Goal: Information Seeking & Learning: Understand process/instructions

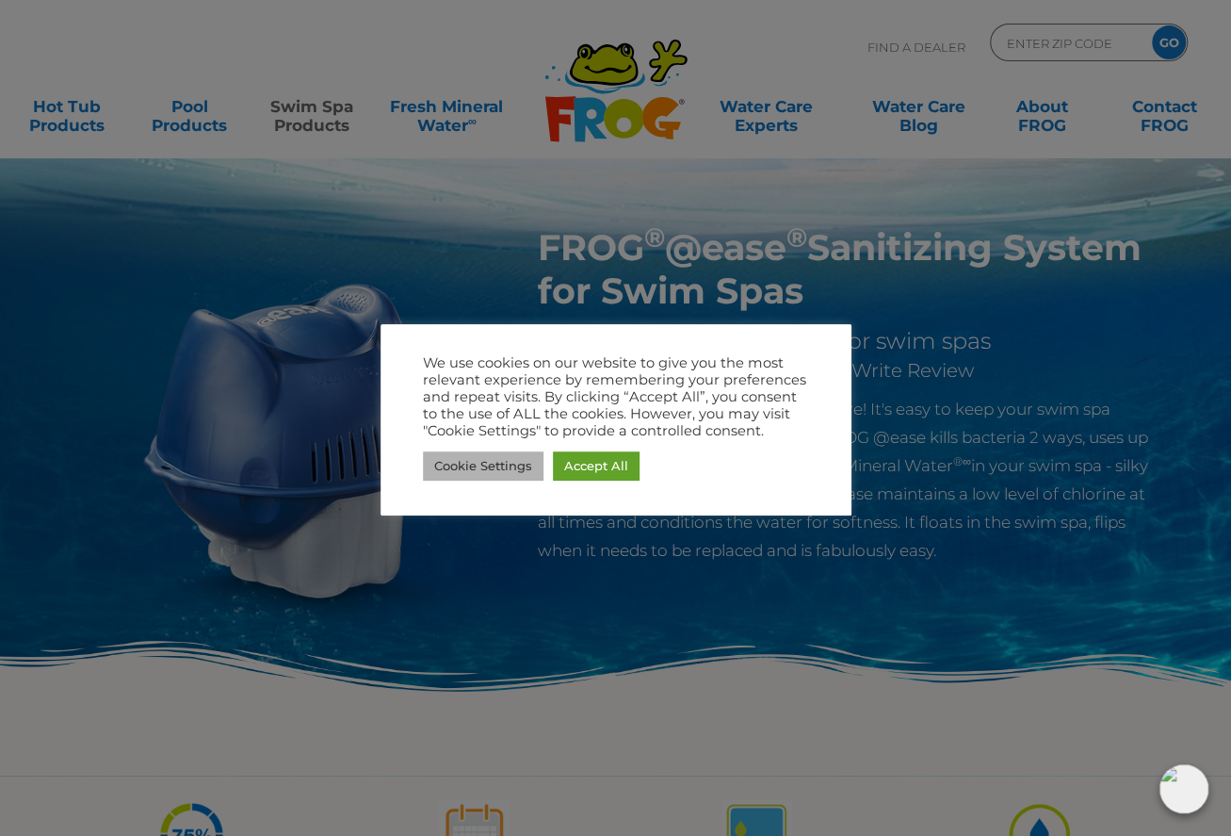
click at [497, 465] on link "Cookie Settings" at bounding box center [483, 465] width 121 height 29
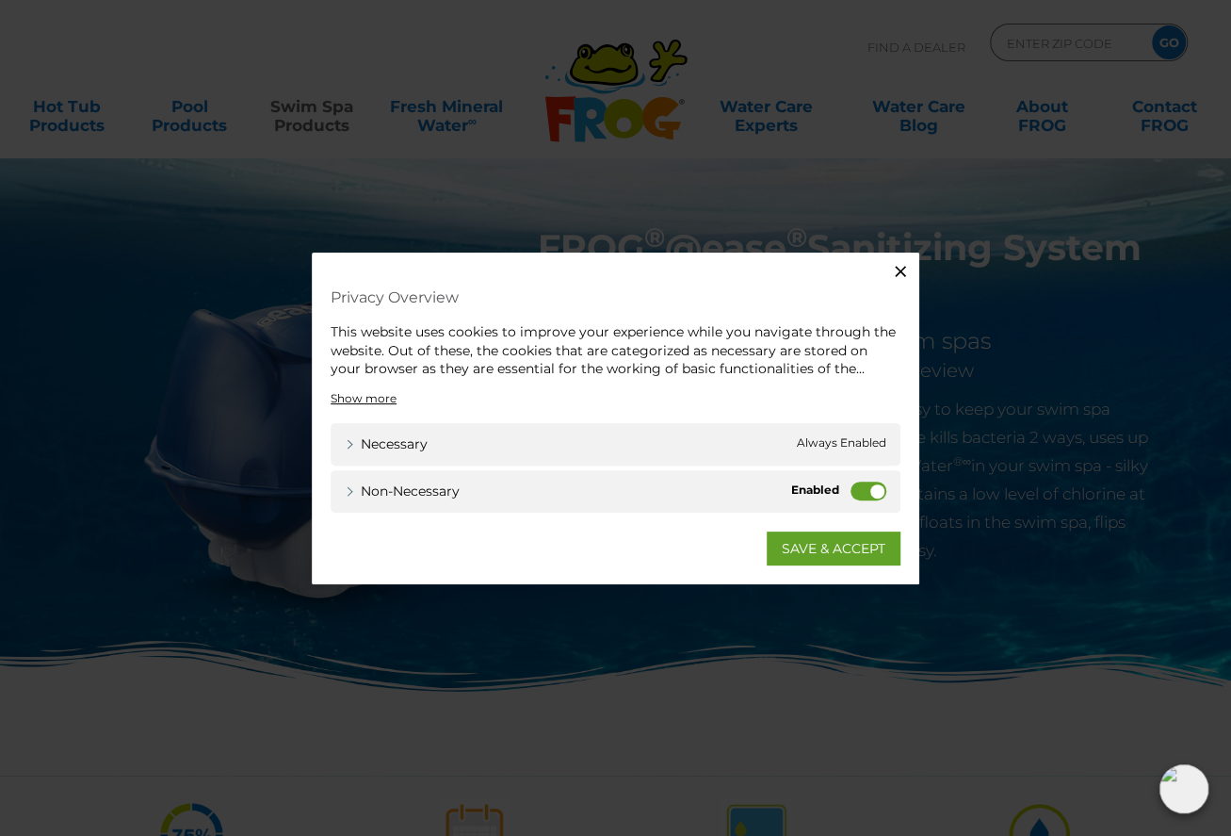
click at [863, 490] on label "Non-necessary" at bounding box center [869, 490] width 36 height 19
click at [0, 0] on input "Non-necessary" at bounding box center [0, 0] width 0 height 0
click at [839, 544] on link "SAVE & ACCEPT" at bounding box center [834, 547] width 134 height 34
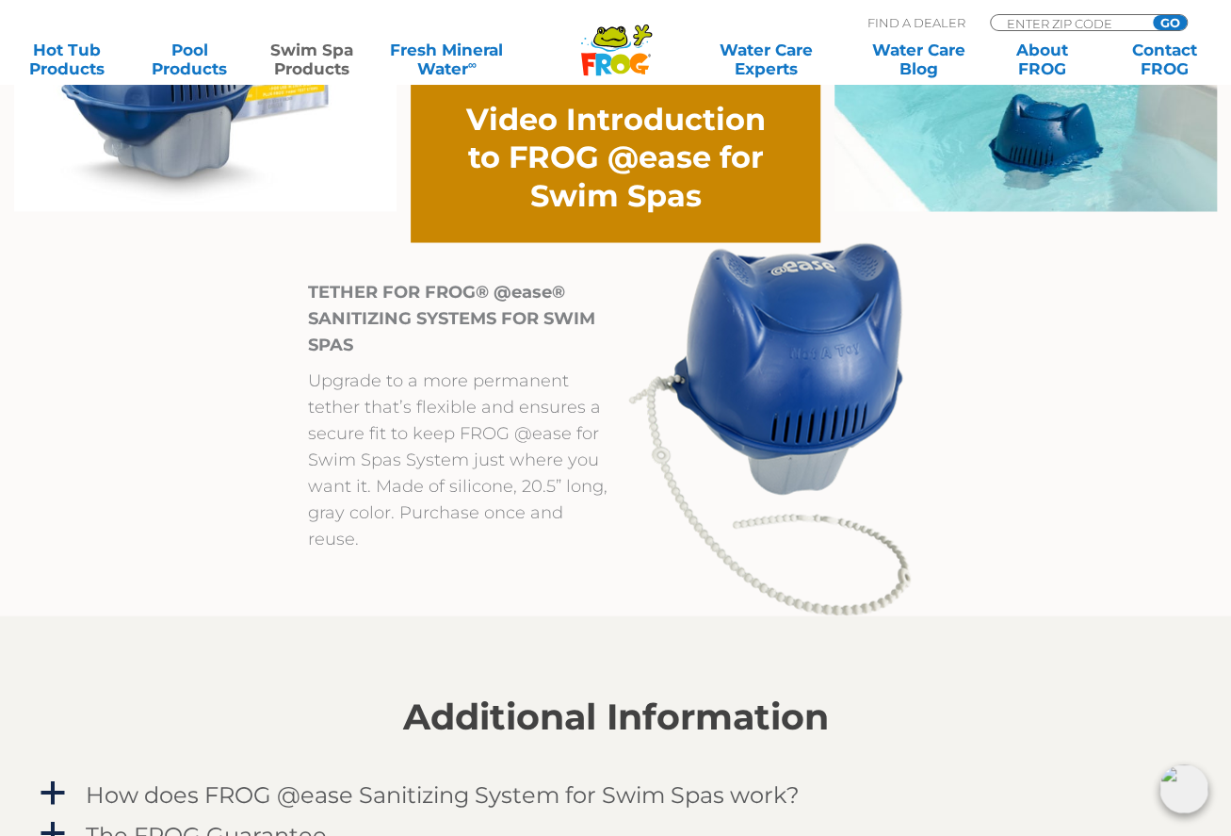
scroll to position [1913, 0]
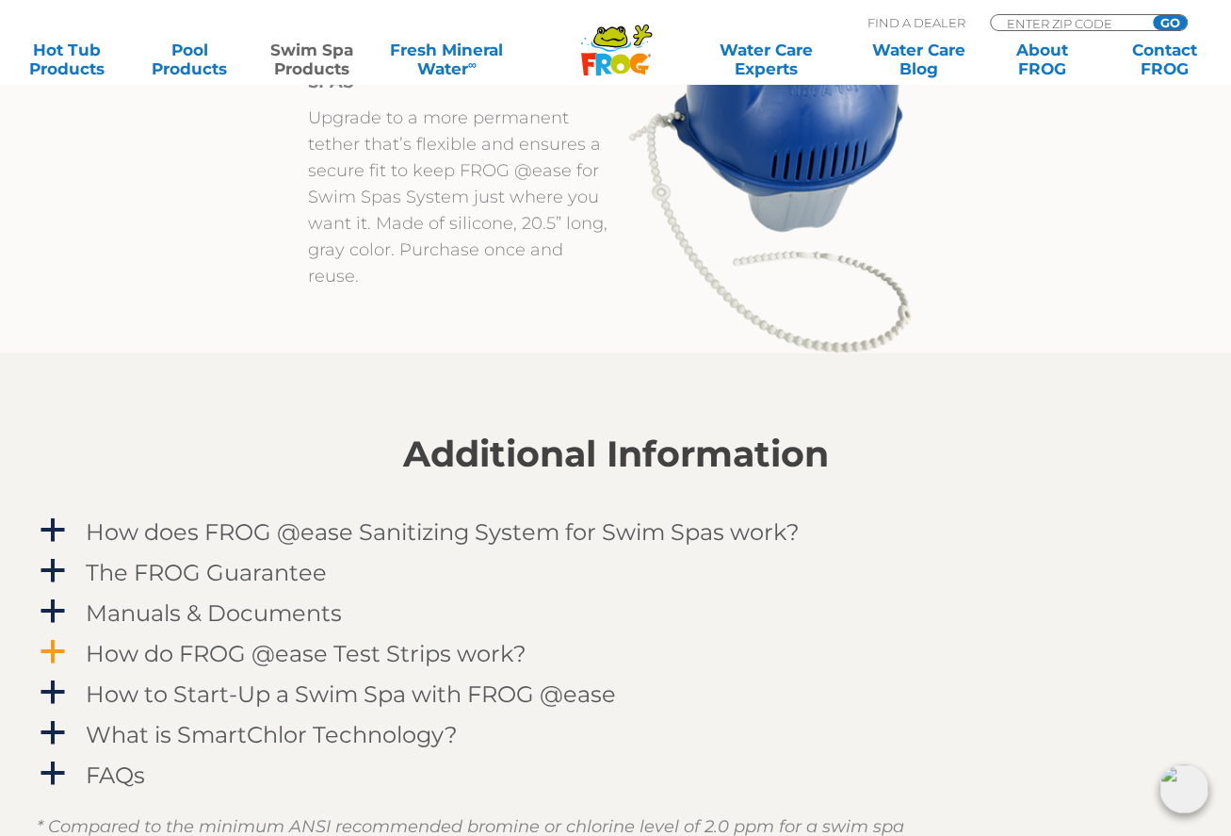
click at [415, 658] on h4 "How do FROG @ease Test Strips work?" at bounding box center [306, 653] width 441 height 25
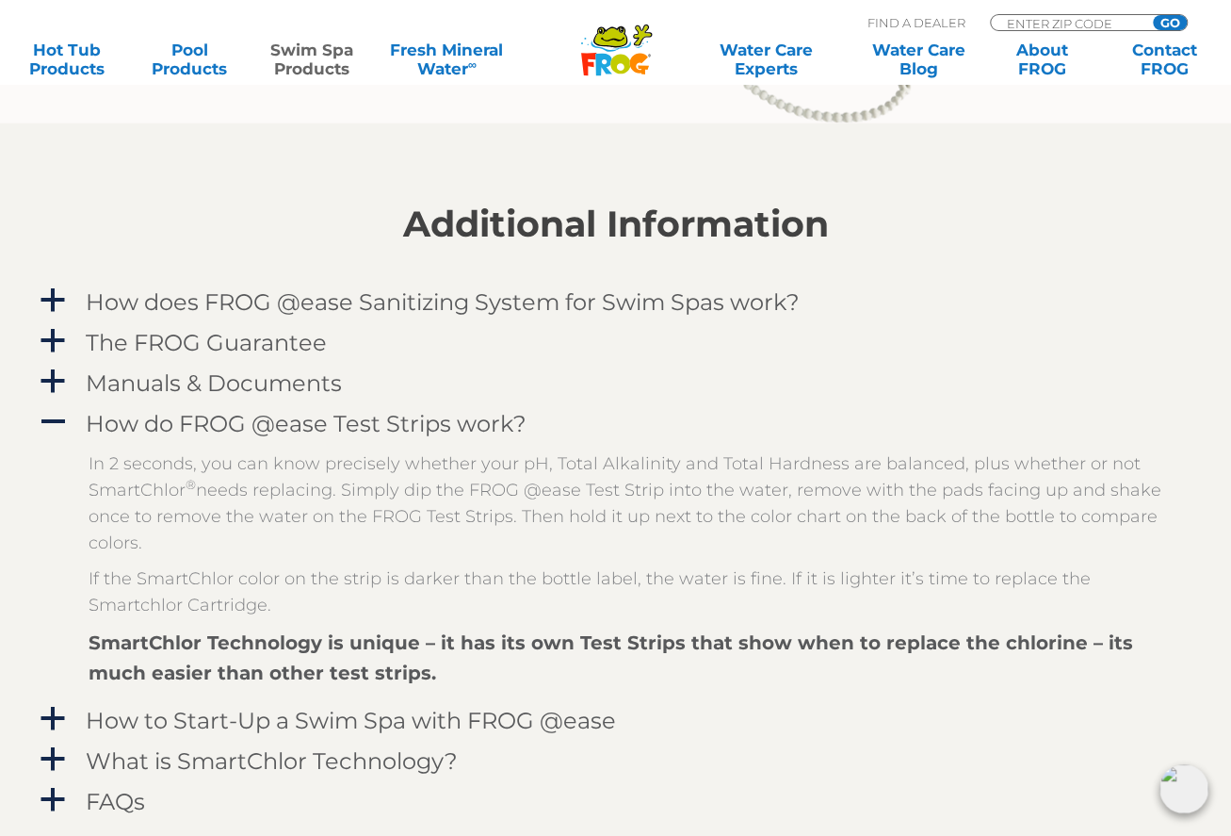
scroll to position [2234, 0]
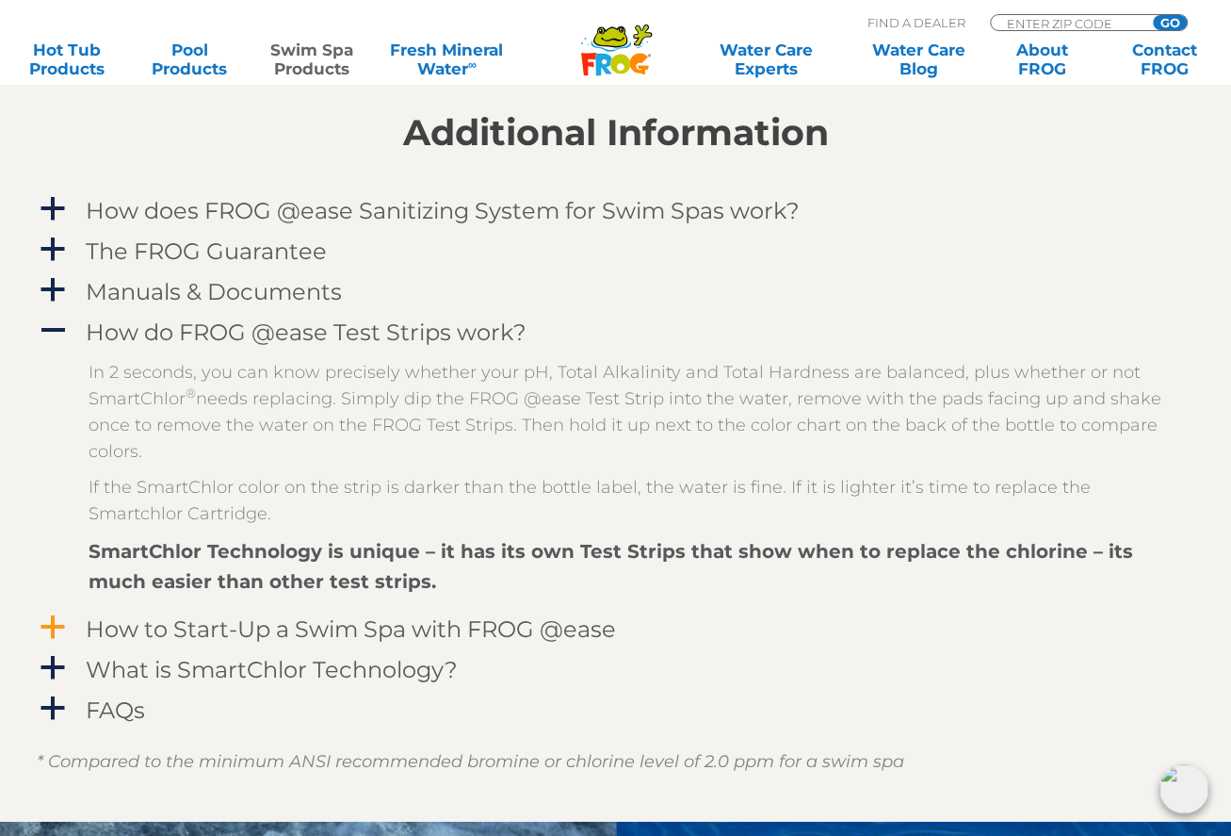
click at [490, 634] on h4 "How to Start-Up a Swim Spa with FROG @ease" at bounding box center [351, 628] width 530 height 25
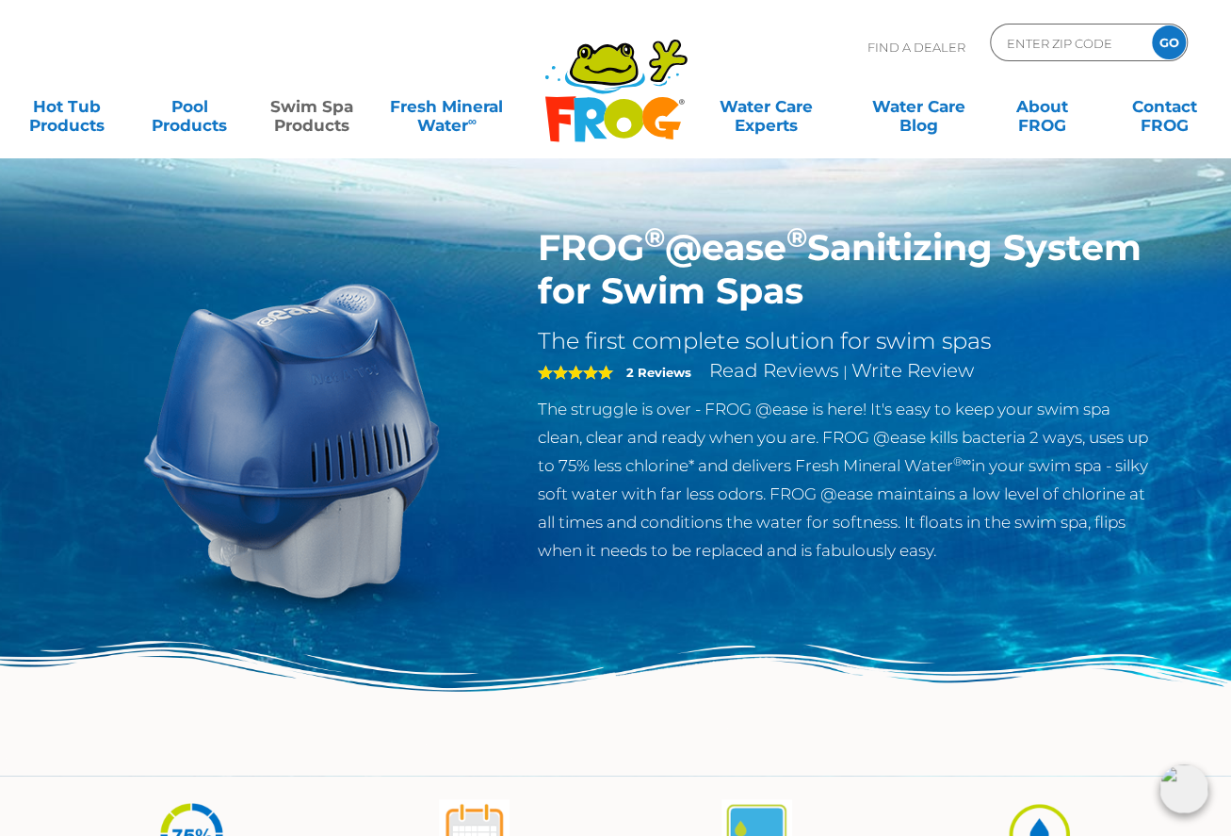
scroll to position [0, 0]
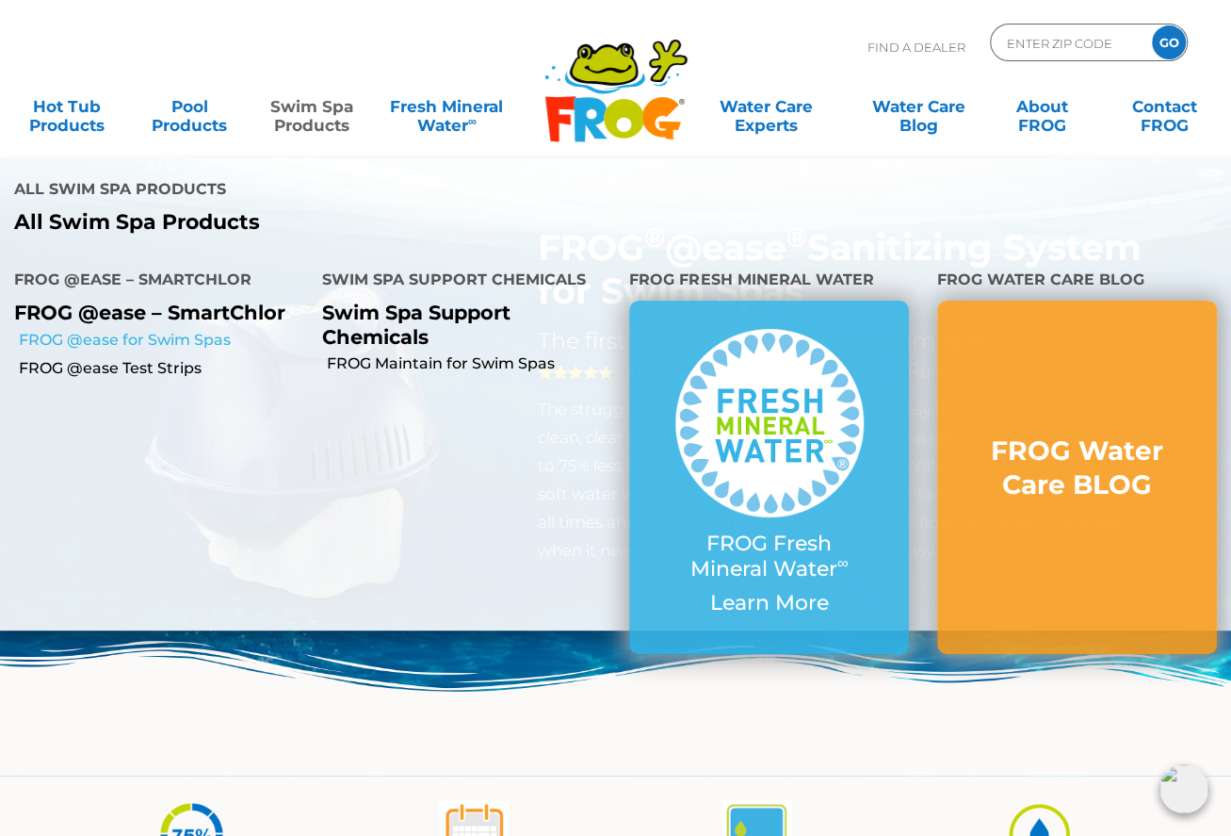
click at [154, 338] on link "FROG @ease for Swim Spas" at bounding box center [163, 340] width 289 height 21
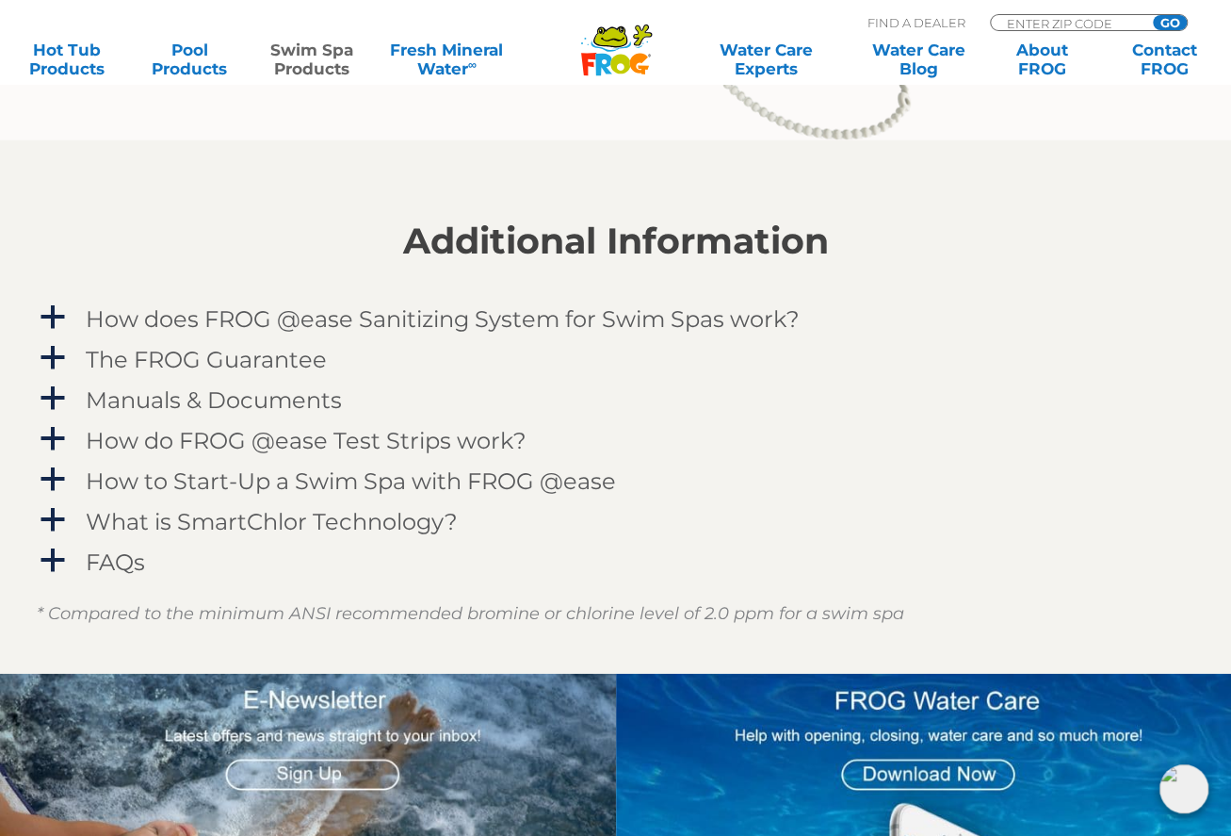
scroll to position [2126, 0]
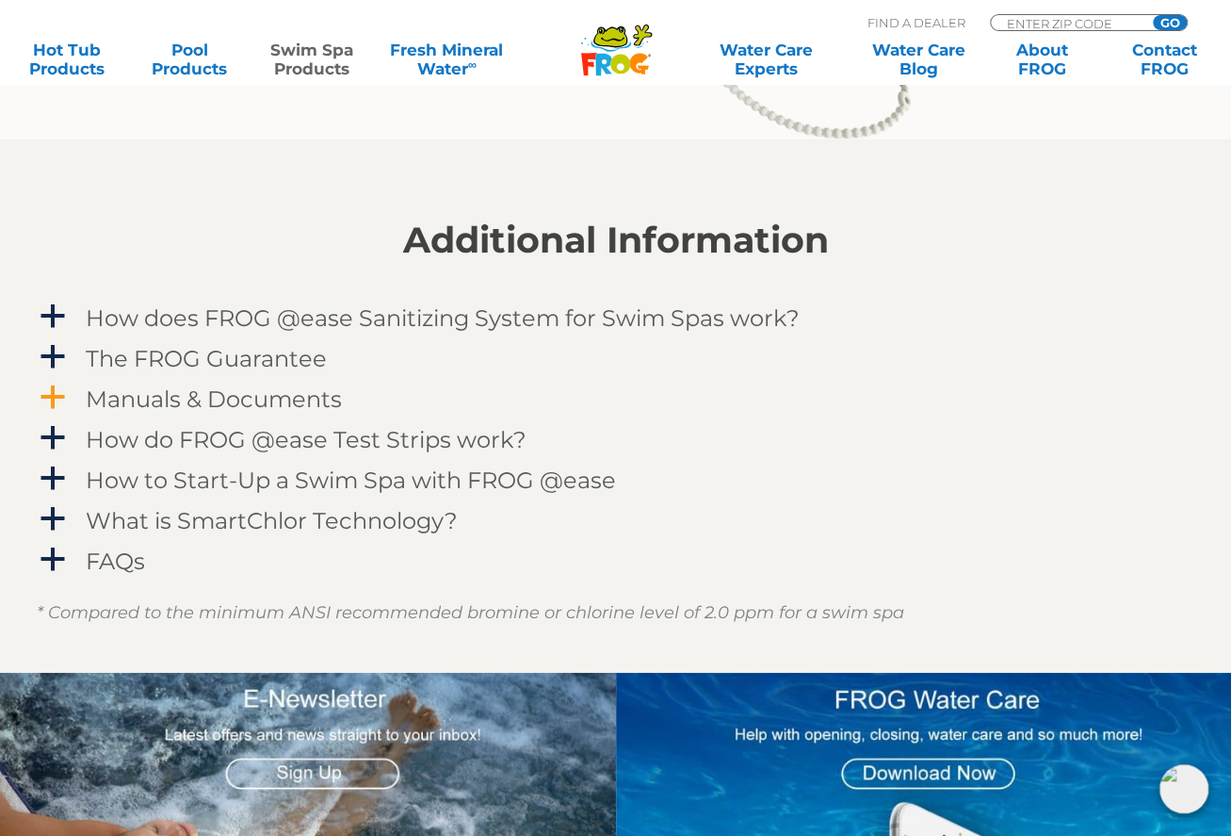
click at [322, 397] on h4 "Manuals & Documents" at bounding box center [214, 398] width 256 height 25
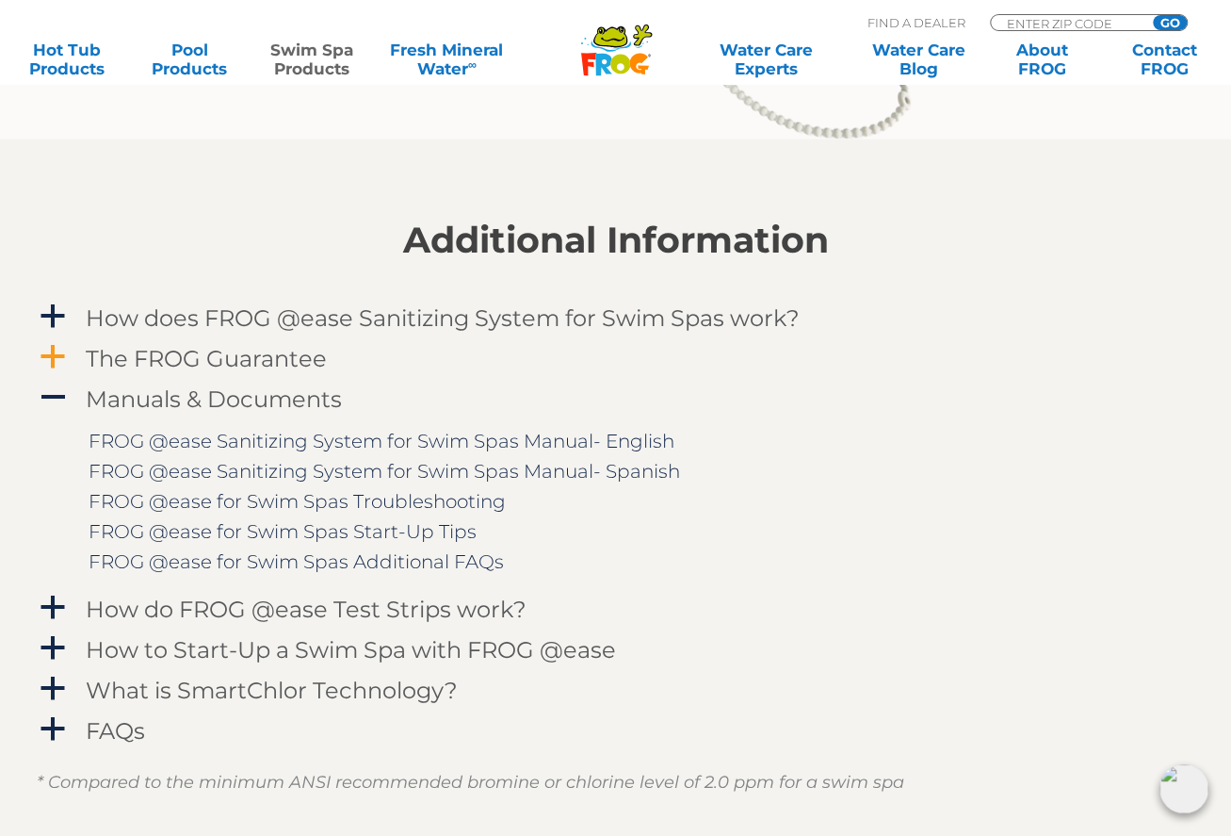
scroll to position [2133, 0]
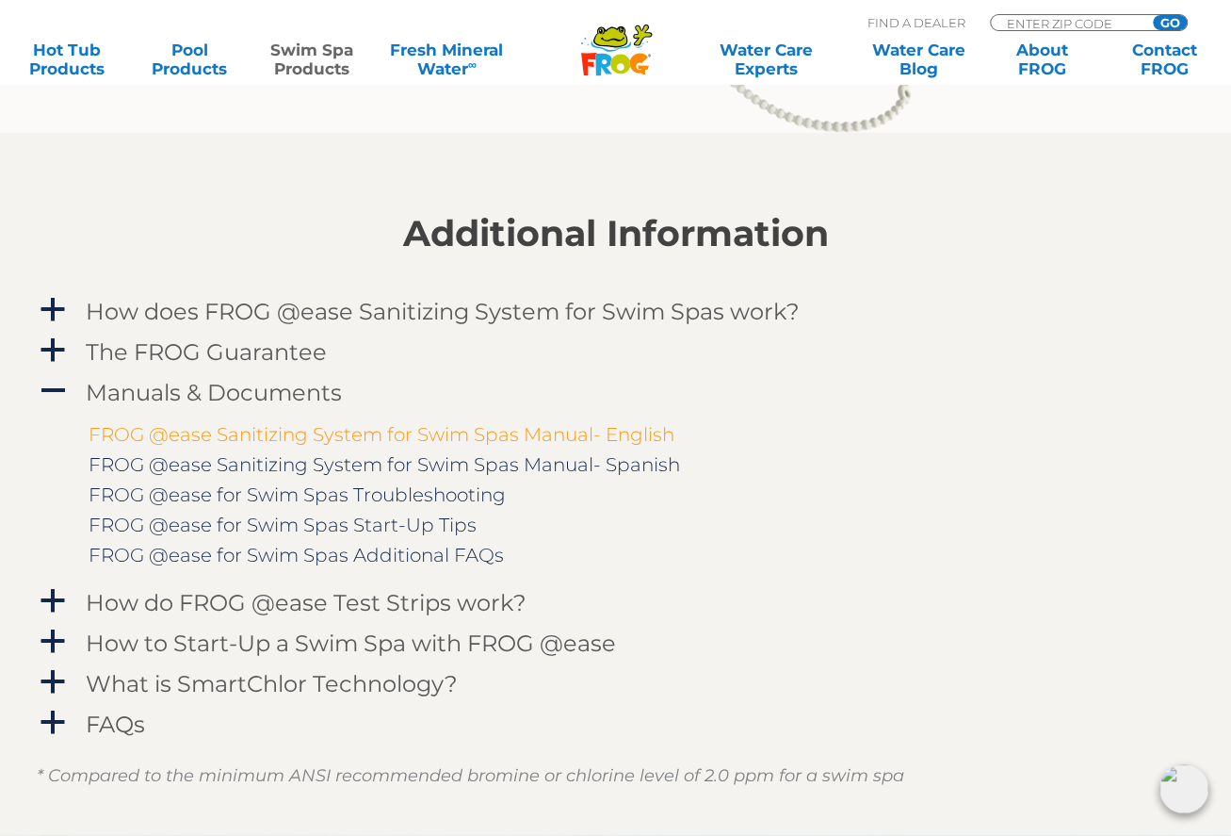
click at [558, 428] on link "FROG @ease Sanitizing System for Swim Spas Manual- English" at bounding box center [382, 434] width 586 height 23
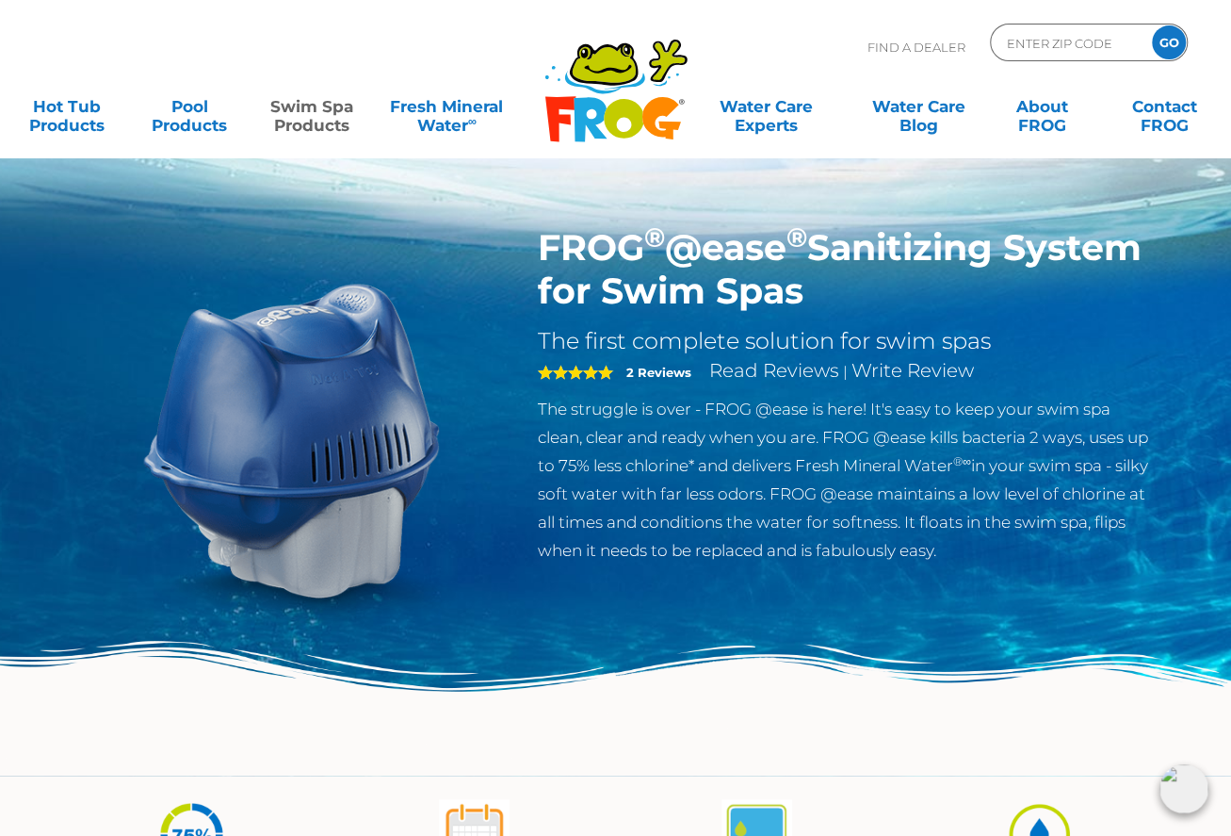
scroll to position [0, 0]
